Goal: Information Seeking & Learning: Learn about a topic

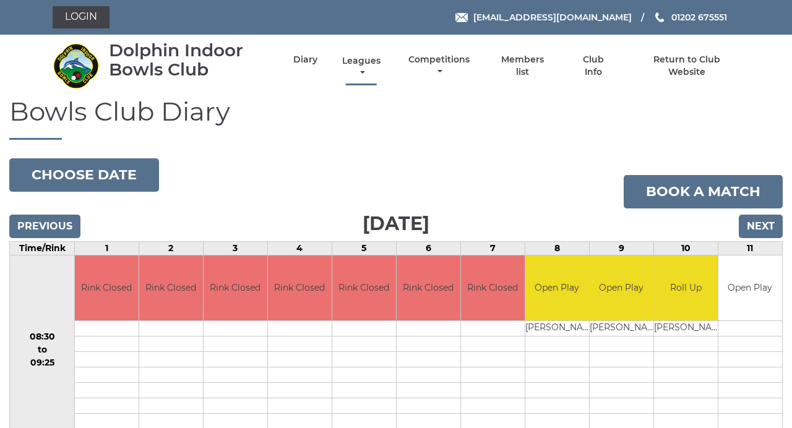
click at [360, 61] on link "Leagues" at bounding box center [361, 67] width 45 height 24
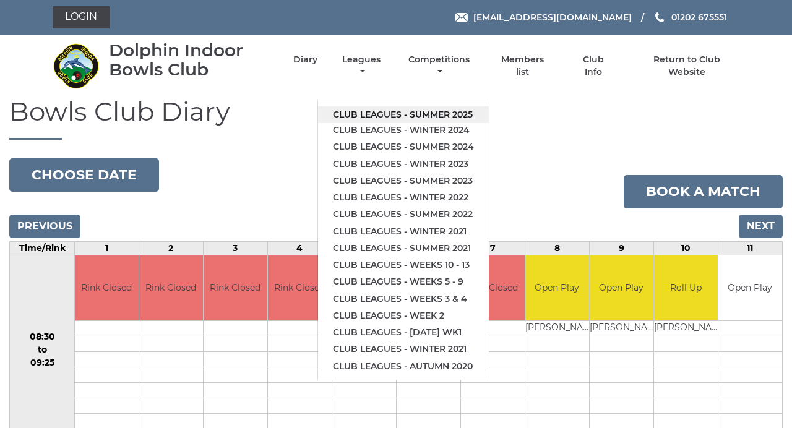
click at [468, 114] on link "Club leagues - Summer 2025" at bounding box center [403, 114] width 171 height 17
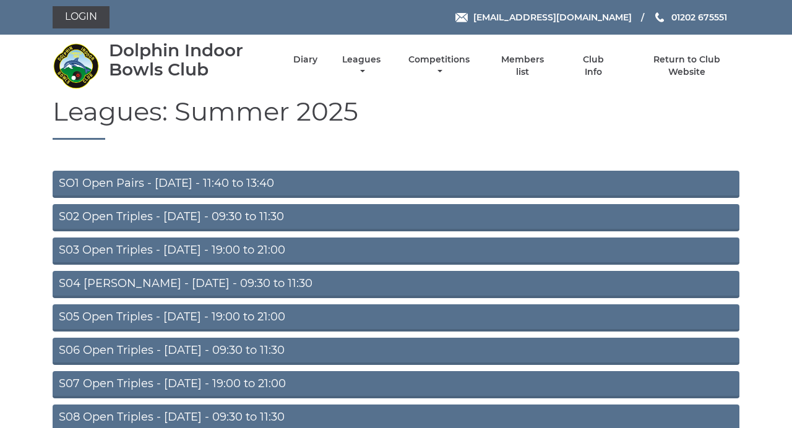
click at [331, 256] on link "S03 Open Triples - Tuesday - 19:00 to 21:00" at bounding box center [396, 250] width 686 height 27
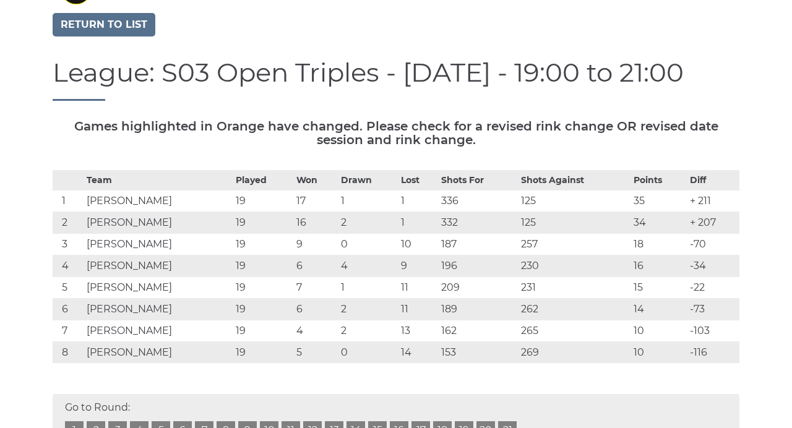
scroll to position [82, 0]
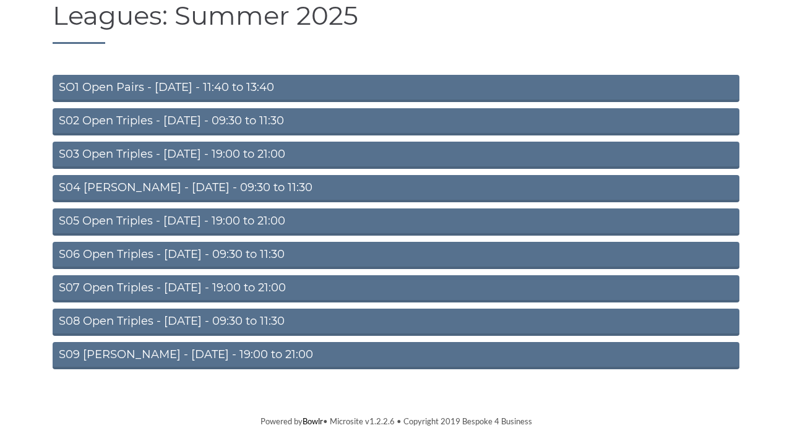
scroll to position [98, 0]
click at [283, 356] on link "S09 Aussie Pairs - Friday - 19:00 to 21:00" at bounding box center [396, 355] width 686 height 27
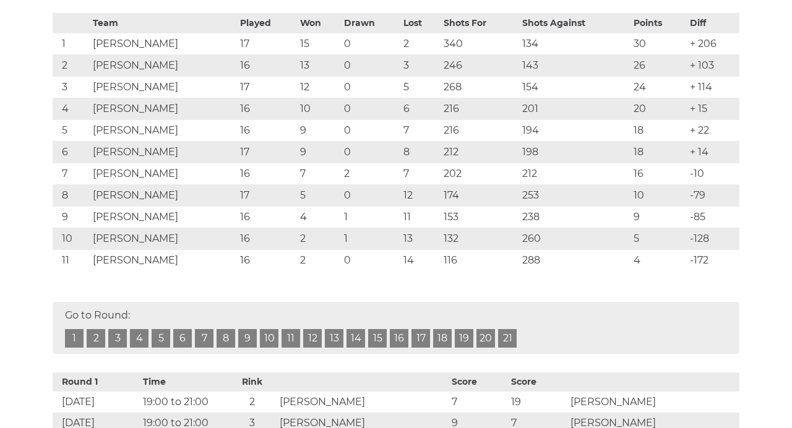
scroll to position [242, 0]
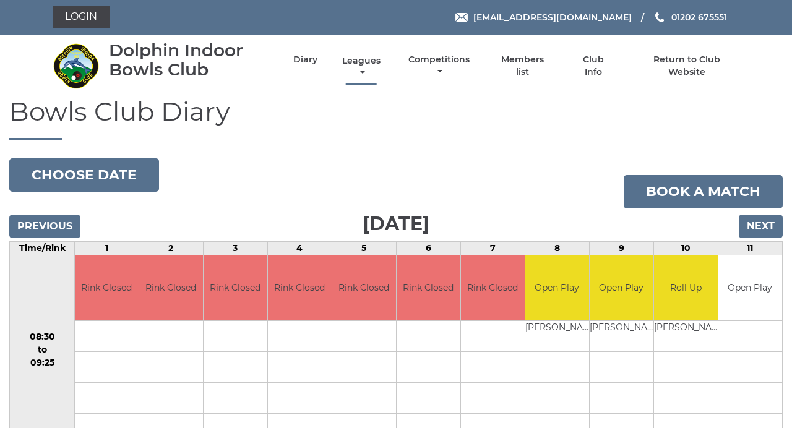
click at [367, 64] on link "Leagues" at bounding box center [361, 67] width 45 height 24
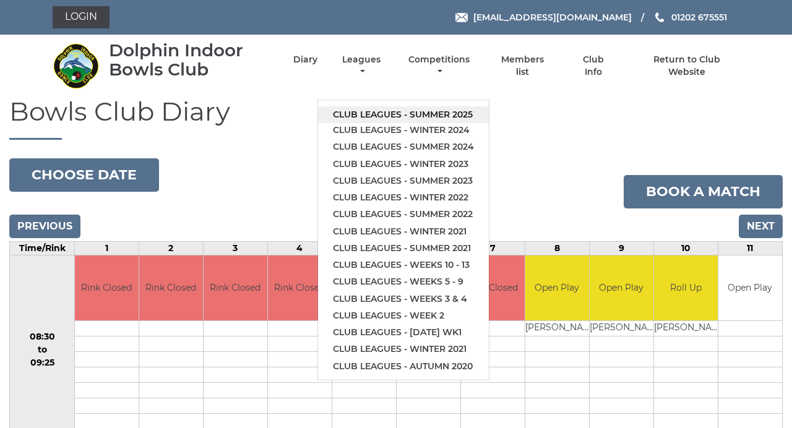
click at [430, 113] on link "Club leagues - Summer 2025" at bounding box center [403, 114] width 171 height 17
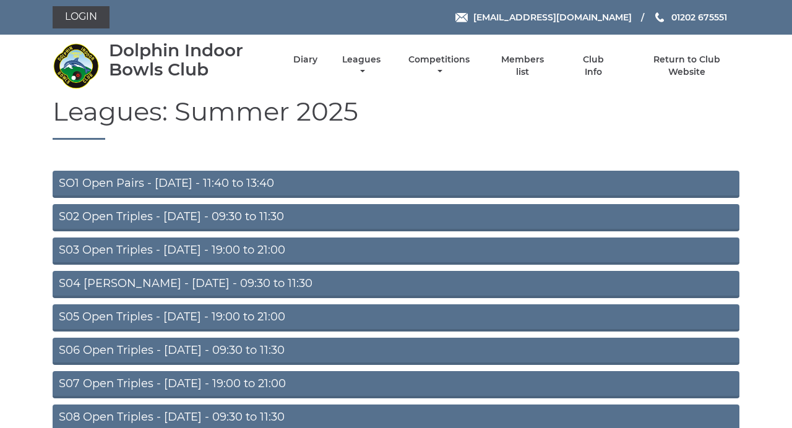
click at [268, 357] on link "S06 Open Triples - Thursday - 09:30 to 11:30" at bounding box center [396, 351] width 686 height 27
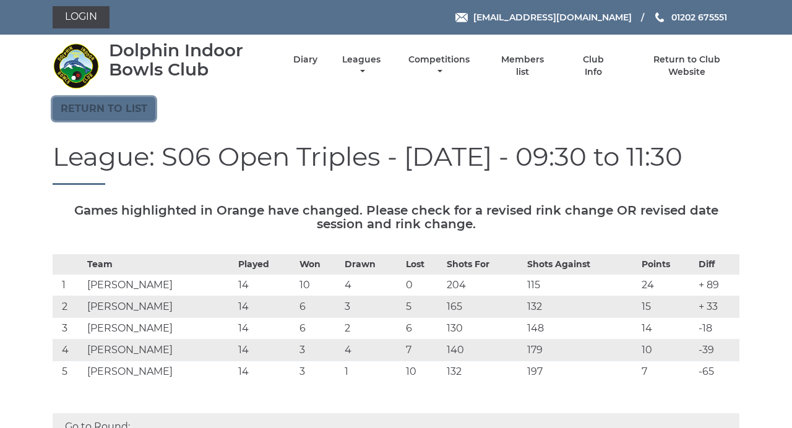
click at [136, 108] on link "Return to list" at bounding box center [104, 108] width 103 height 23
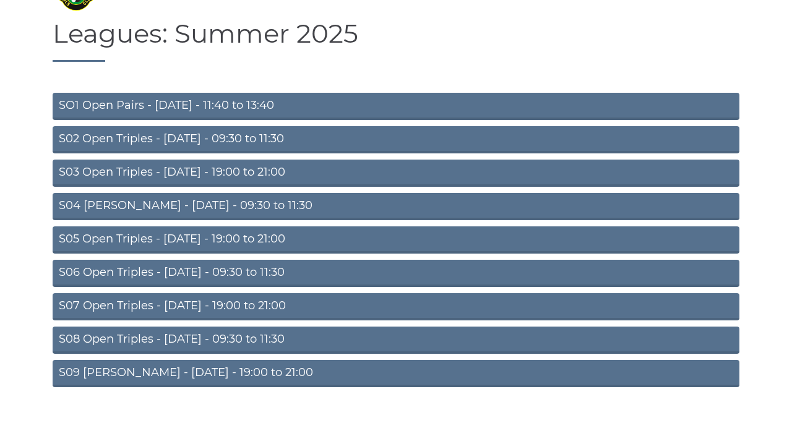
scroll to position [98, 0]
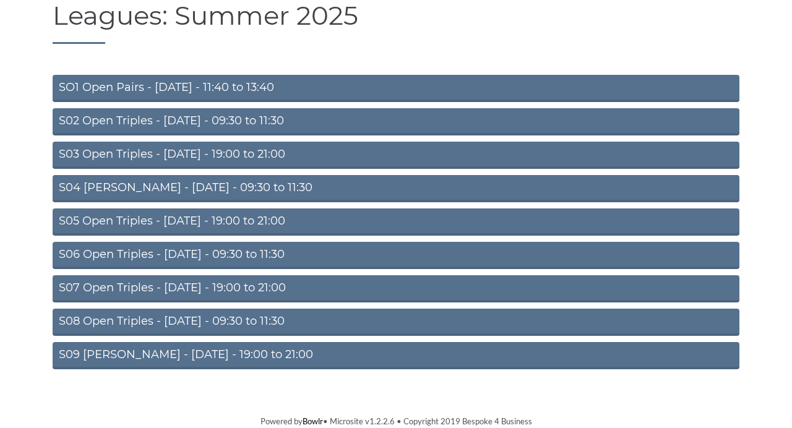
click at [243, 316] on link "S08 Open Triples - [DATE] - 09:30 to 11:30" at bounding box center [396, 322] width 686 height 27
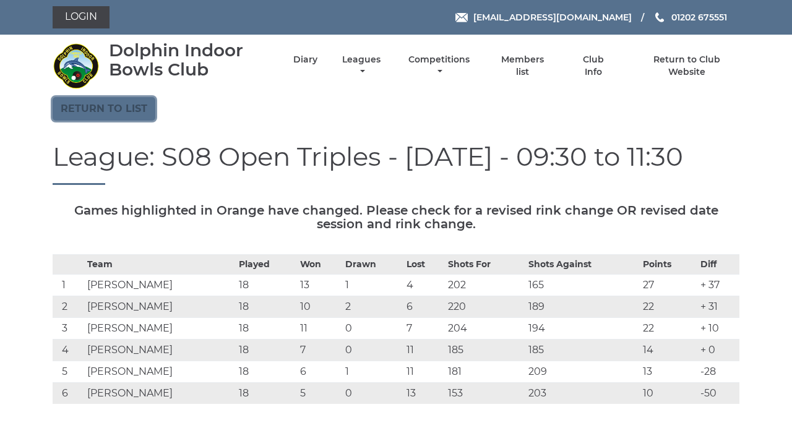
click at [103, 109] on link "Return to list" at bounding box center [104, 108] width 103 height 23
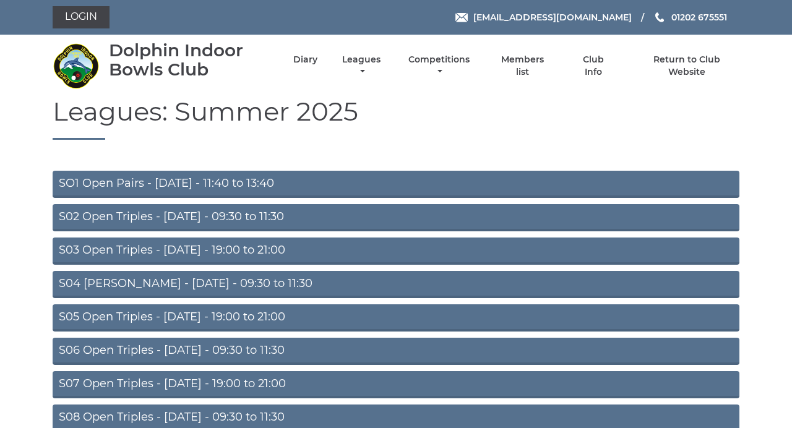
click at [258, 245] on link "S03 Open Triples - [DATE] - 19:00 to 21:00" at bounding box center [396, 250] width 686 height 27
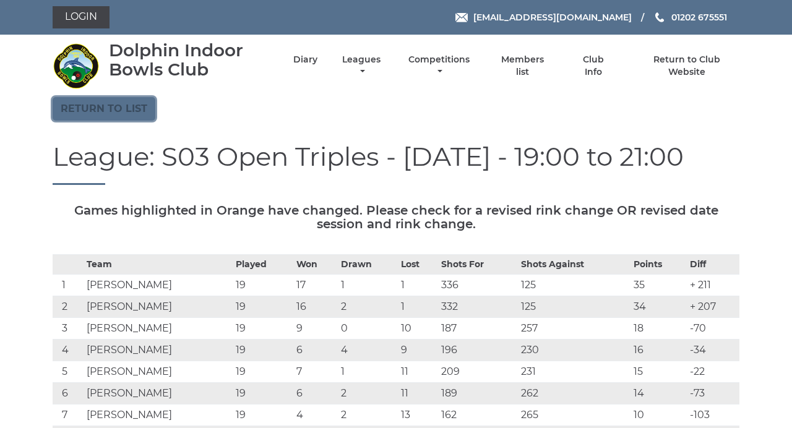
click at [135, 111] on link "Return to list" at bounding box center [104, 108] width 103 height 23
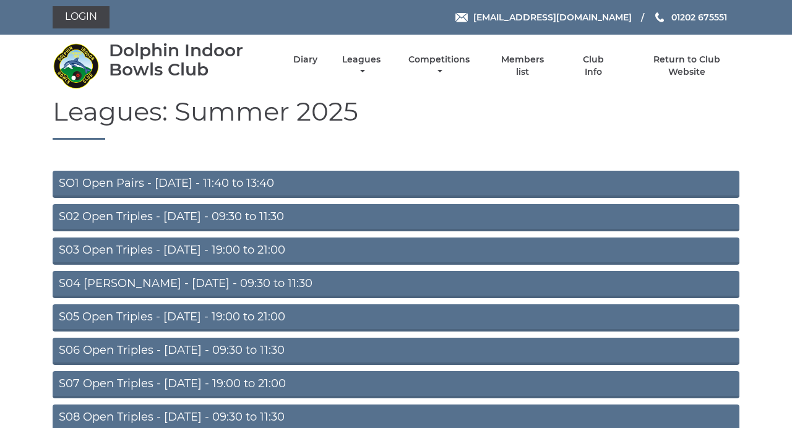
click at [244, 182] on link "SO1 Open Pairs - [DATE] - 11:40 to 13:40" at bounding box center [396, 184] width 686 height 27
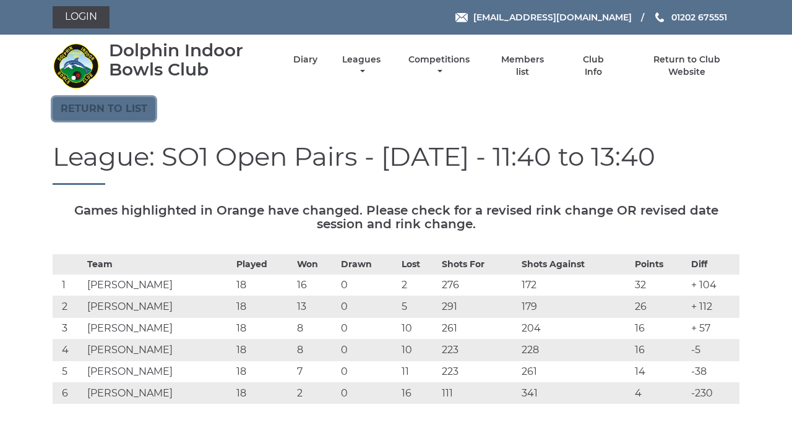
click at [126, 112] on link "Return to list" at bounding box center [104, 108] width 103 height 23
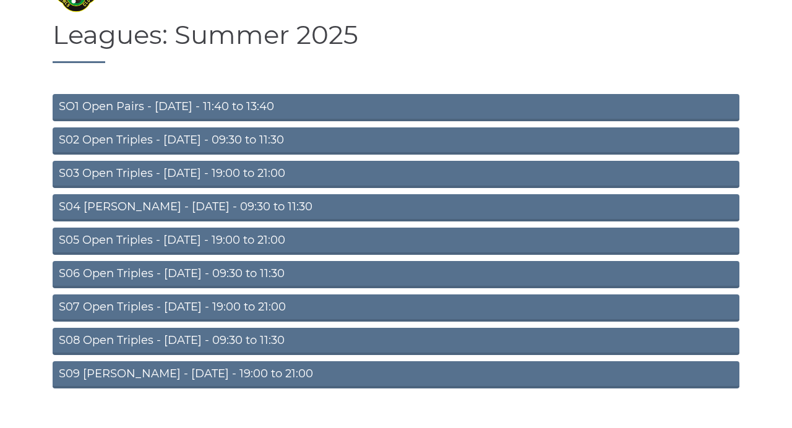
scroll to position [98, 0]
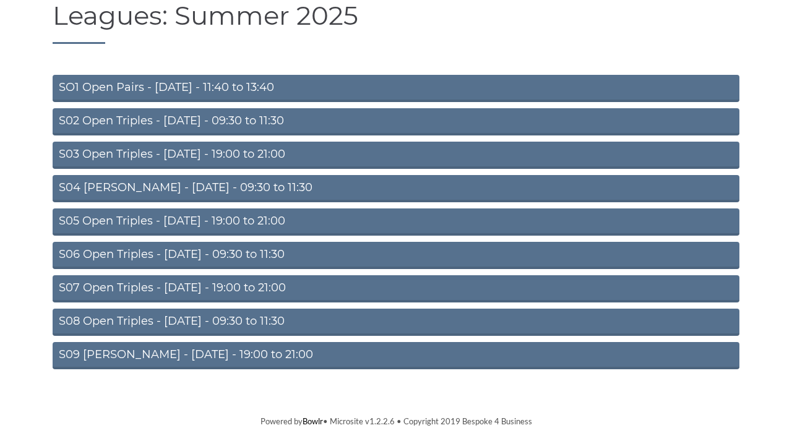
click at [283, 259] on link "S06 Open Triples - [DATE] - 09:30 to 11:30" at bounding box center [396, 255] width 686 height 27
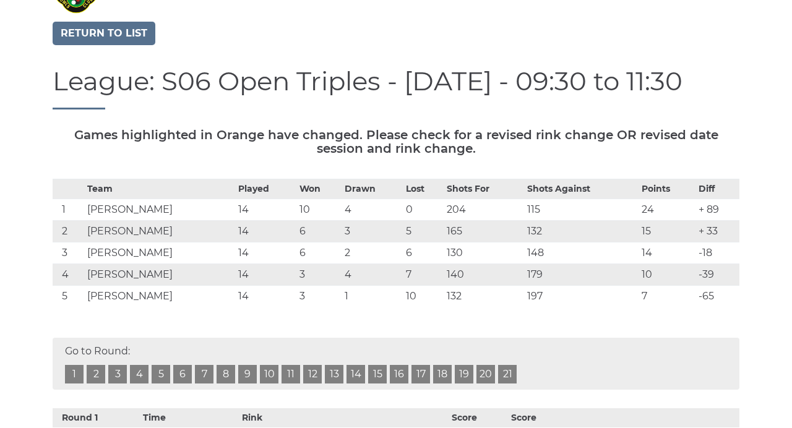
scroll to position [80, 0]
